Goal: Entertainment & Leisure: Consume media (video, audio)

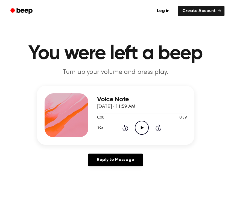
click at [144, 129] on icon "Play Audio" at bounding box center [142, 128] width 14 height 14
click at [144, 129] on icon "Pause Audio" at bounding box center [142, 128] width 14 height 14
click at [144, 129] on icon "Play Audio" at bounding box center [142, 128] width 14 height 14
click at [141, 126] on icon "Play Audio" at bounding box center [142, 128] width 14 height 14
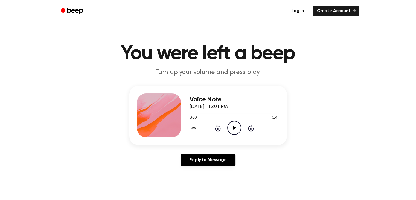
click at [231, 130] on icon "Play Audio" at bounding box center [234, 128] width 14 height 14
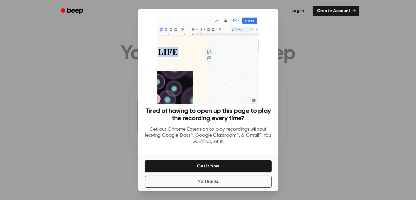
click at [311, 149] on div at bounding box center [208, 100] width 416 height 200
click at [71, 127] on div at bounding box center [208, 100] width 416 height 200
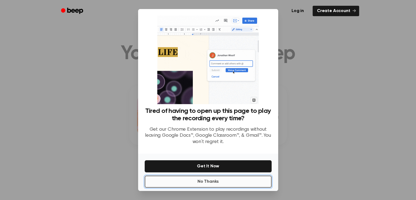
click at [201, 179] on button "No Thanks" at bounding box center [208, 181] width 127 height 12
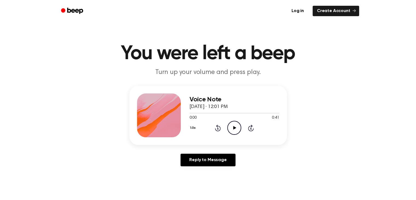
click at [235, 124] on icon "Play Audio" at bounding box center [234, 128] width 14 height 14
click at [234, 127] on icon "Pause Audio" at bounding box center [234, 128] width 14 height 14
click at [234, 127] on icon at bounding box center [234, 128] width 3 height 4
click at [234, 128] on icon at bounding box center [234, 128] width 3 height 4
